Goal: Task Accomplishment & Management: Use online tool/utility

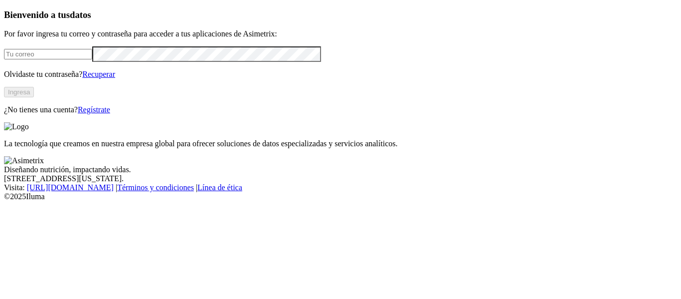
type input "karen.rendon@finca.co"
click at [34, 97] on button "Ingresa" at bounding box center [19, 92] width 30 height 10
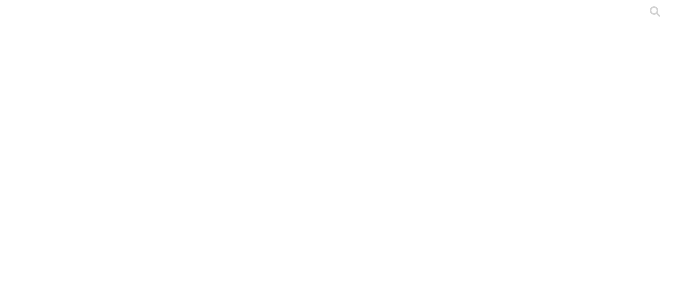
scroll to position [24, 0]
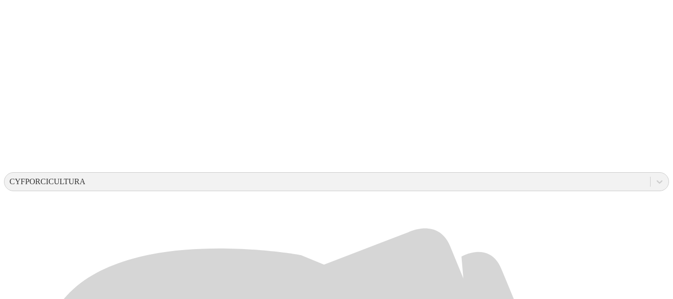
scroll to position [219, 0]
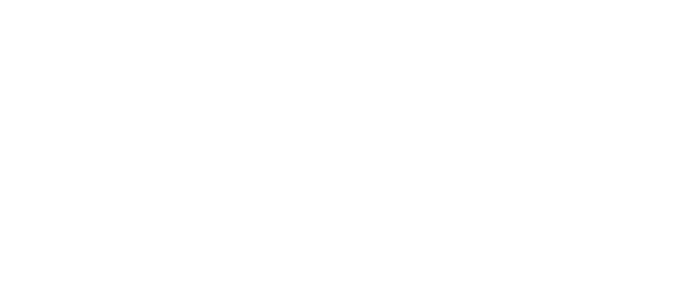
type input "Agosto - 2.025"
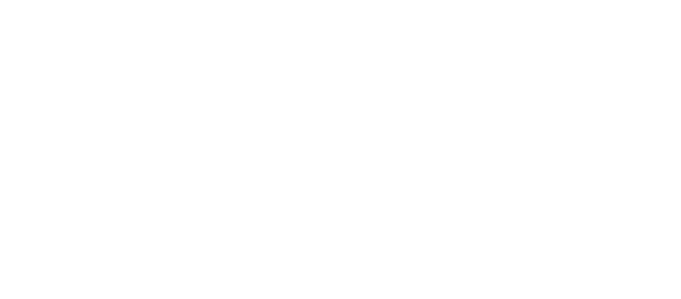
type input "Agosto - 2.025"
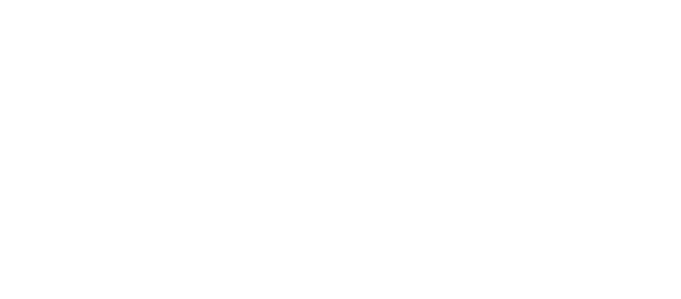
type input "Agosto - 2.025"
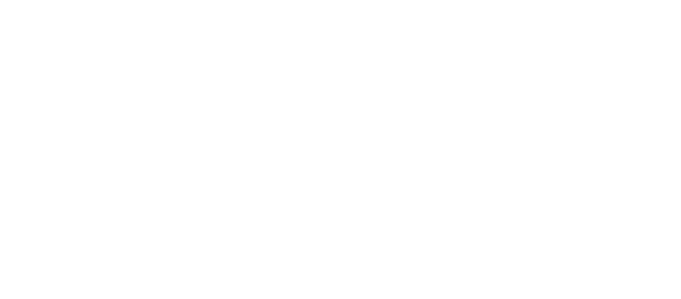
type input "Agosto - 2.025"
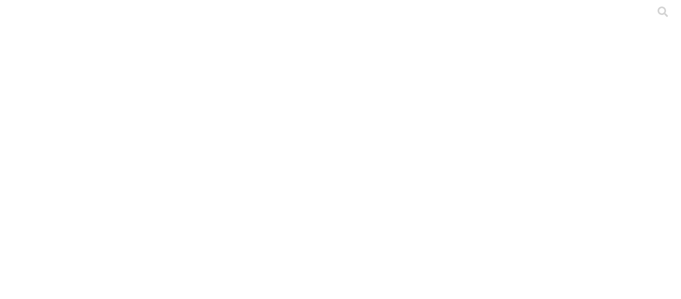
type input "Agosto - 2.025"
